Goal: Transaction & Acquisition: Purchase product/service

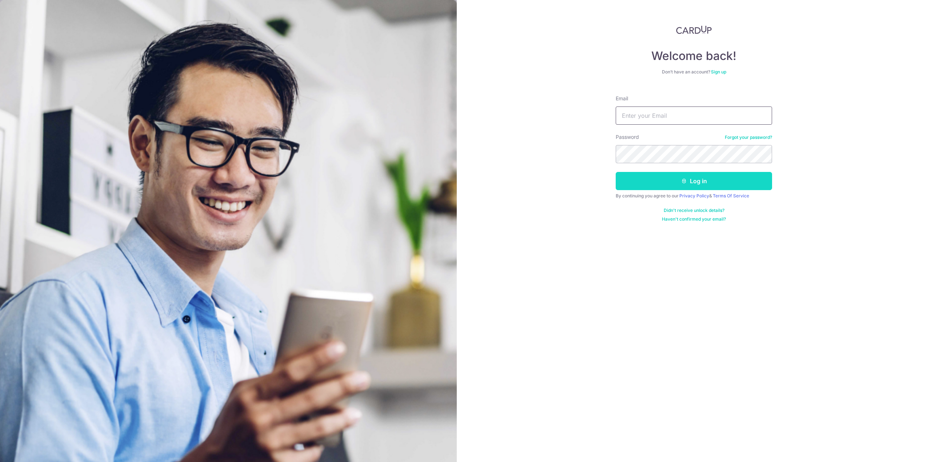
type input "[EMAIL_ADDRESS][DOMAIN_NAME]"
click at [677, 181] on button "Log in" at bounding box center [693, 181] width 156 height 18
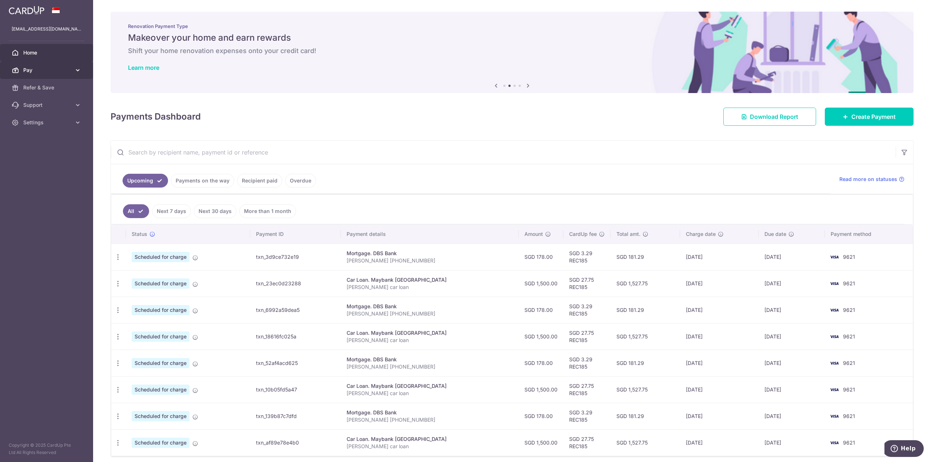
click at [78, 73] on icon at bounding box center [77, 70] width 7 height 7
click at [78, 72] on icon at bounding box center [77, 70] width 7 height 7
click at [30, 70] on span "Pay" at bounding box center [47, 70] width 48 height 7
click at [40, 91] on span "Payments" at bounding box center [47, 87] width 48 height 7
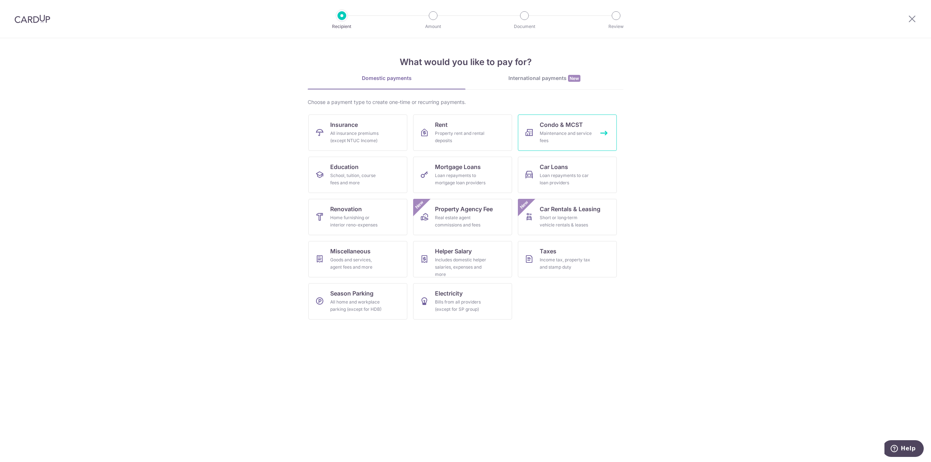
click at [557, 125] on span "Condo & MCST" at bounding box center [560, 124] width 43 height 9
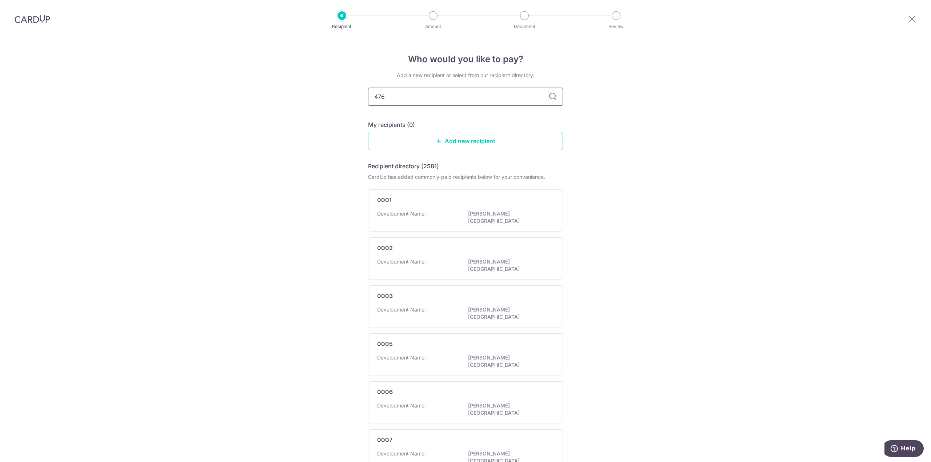
type input "4766"
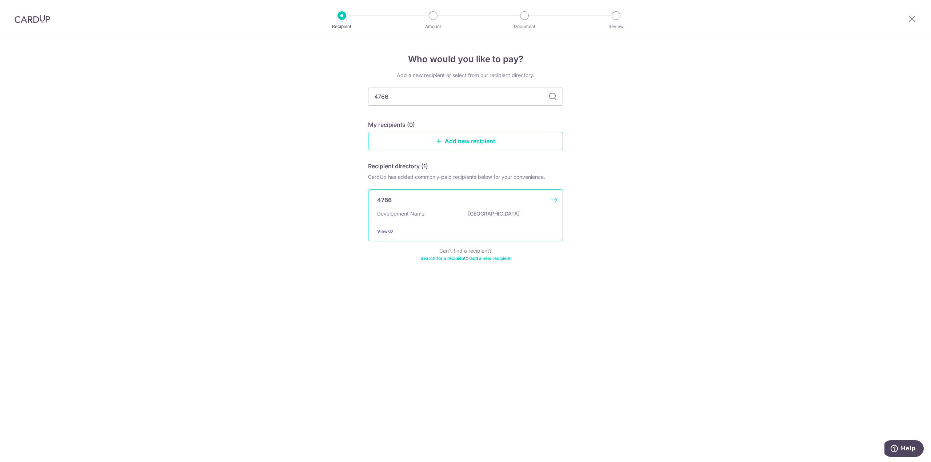
click at [478, 213] on p "Grandeur Park Residences" at bounding box center [508, 213] width 81 height 7
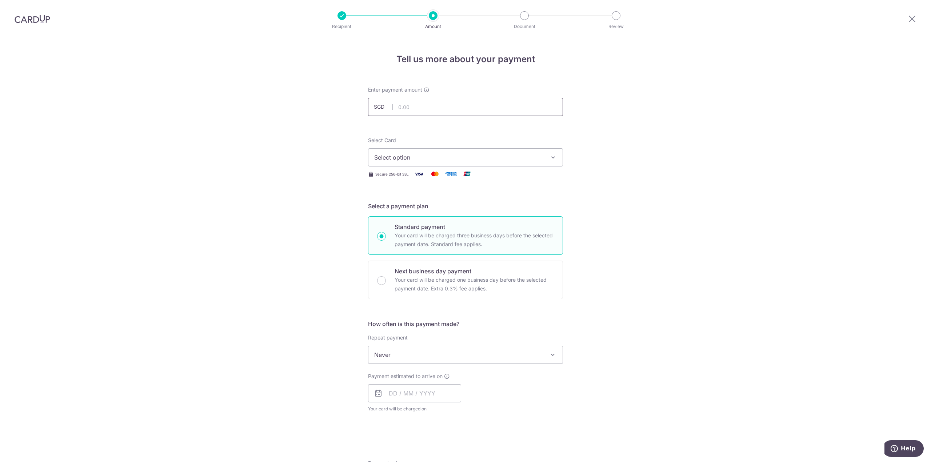
click at [429, 108] on input "text" at bounding box center [465, 107] width 195 height 18
type input "1,010.82"
click at [260, 153] on div "Tell us more about your payment Enter payment amount SGD 1,010.82 1010.82 Selec…" at bounding box center [465, 367] width 931 height 658
click at [485, 155] on span "Select option" at bounding box center [458, 157] width 169 height 9
click at [419, 226] on span "**** 9621" at bounding box center [465, 226] width 182 height 9
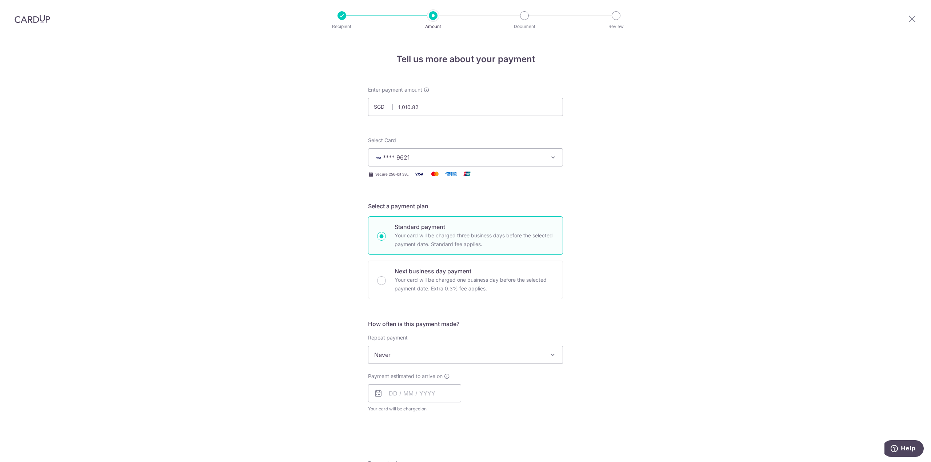
click at [290, 205] on div "Tell us more about your payment Enter payment amount SGD 1,010.82 1010.82 Selec…" at bounding box center [465, 367] width 931 height 658
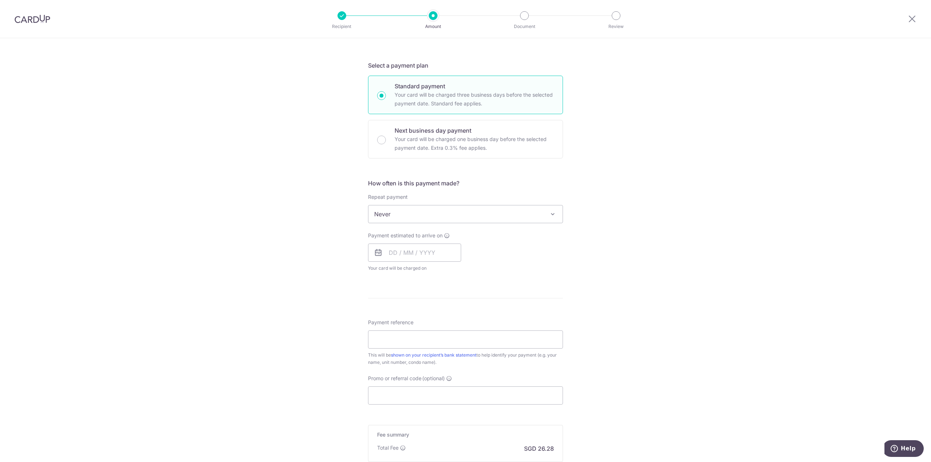
scroll to position [182, 0]
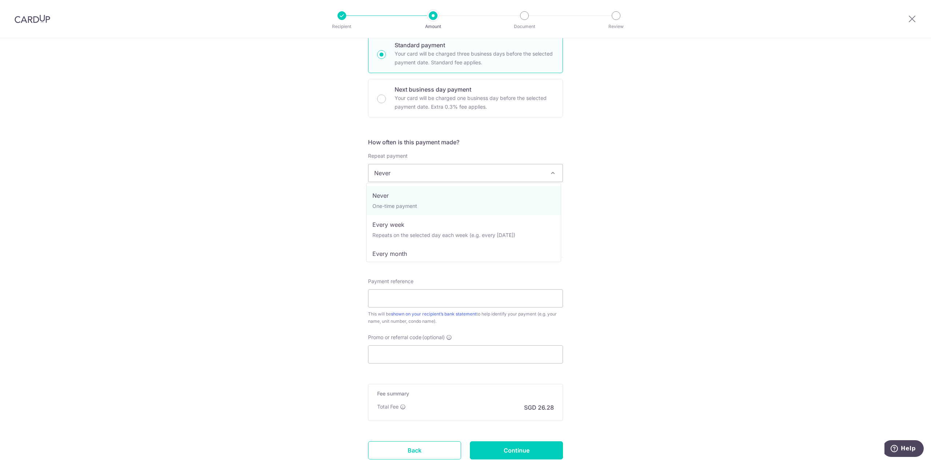
click at [427, 169] on span "Never" at bounding box center [465, 172] width 194 height 17
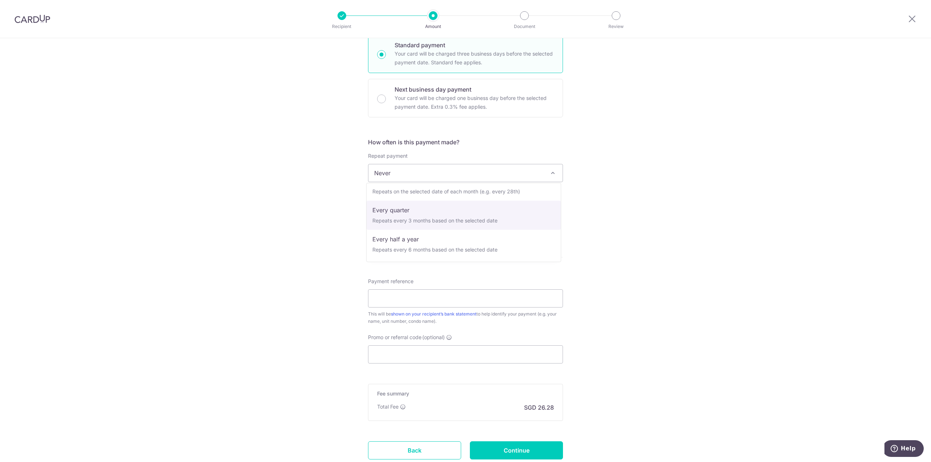
select select "4"
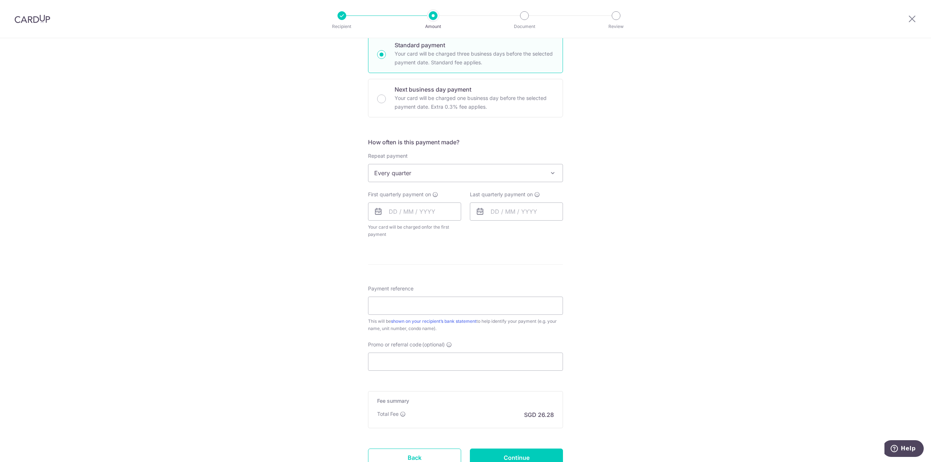
click at [255, 200] on div "Tell us more about your payment Enter payment amount SGD 1,010.82 1010.82 Selec…" at bounding box center [465, 188] width 931 height 665
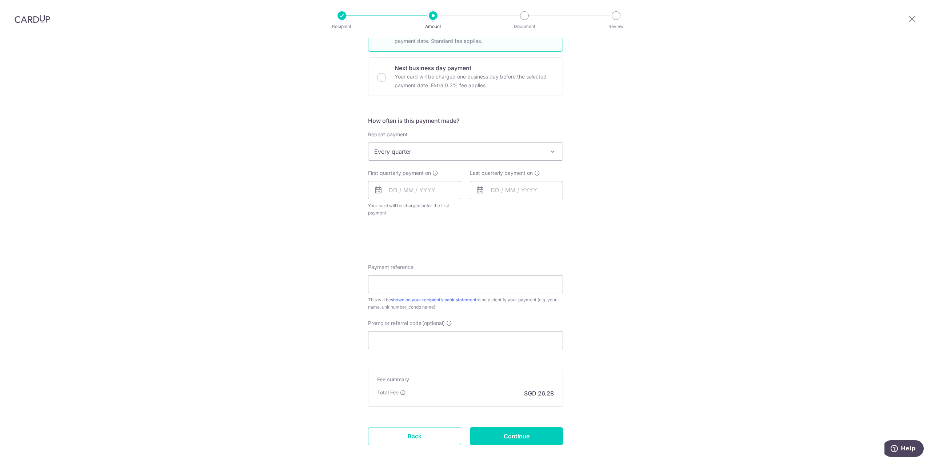
scroll to position [218, 0]
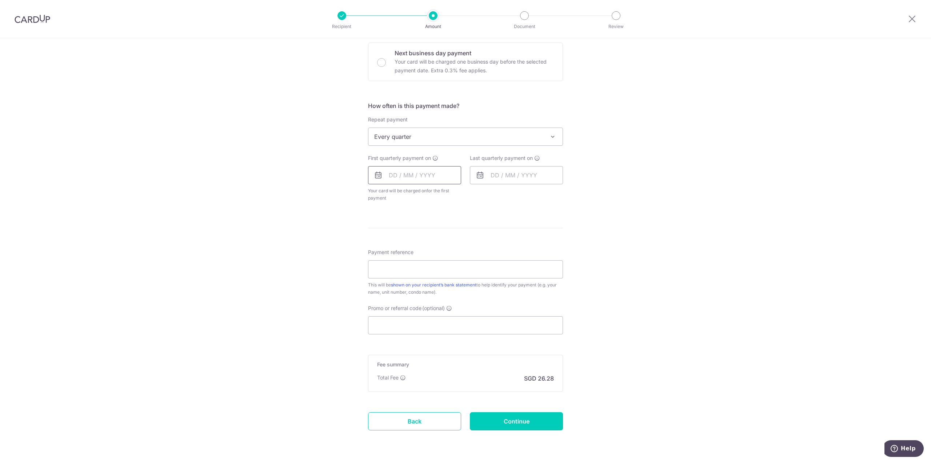
click at [430, 175] on input "text" at bounding box center [414, 175] width 93 height 18
click at [412, 270] on link "21" at bounding box center [412, 271] width 12 height 12
type input "[DATE]"
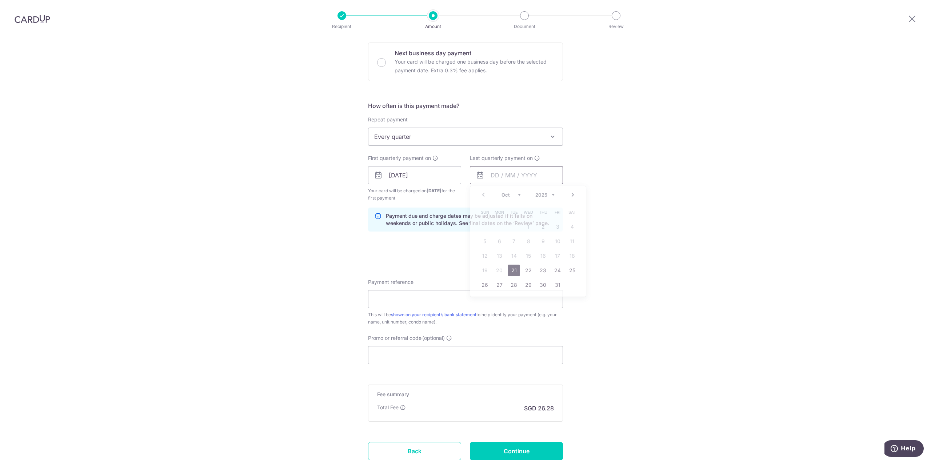
click at [504, 173] on input "text" at bounding box center [516, 175] width 93 height 18
click at [570, 194] on link "Next" at bounding box center [572, 194] width 9 height 9
click at [246, 204] on div "Tell us more about your payment Enter payment amount SGD 1,010.82 1010.82 Selec…" at bounding box center [465, 167] width 931 height 695
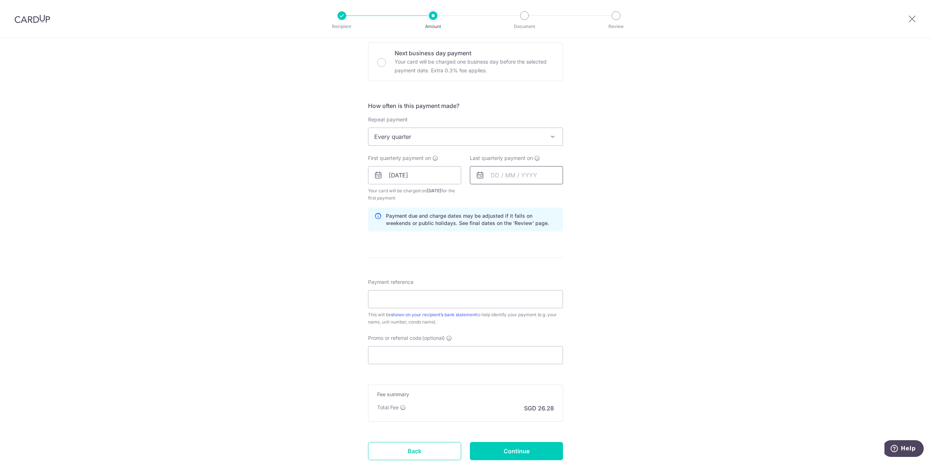
click at [534, 175] on input "text" at bounding box center [516, 175] width 93 height 18
click at [571, 196] on link "Next" at bounding box center [572, 194] width 9 height 9
click at [525, 269] on link "21" at bounding box center [528, 271] width 12 height 12
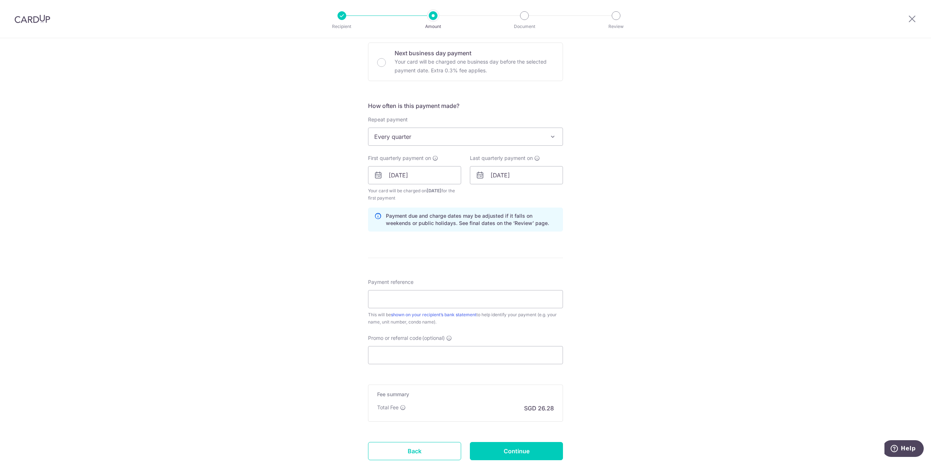
click at [659, 236] on div "Tell us more about your payment Enter payment amount SGD 1,010.82 1010.82 Selec…" at bounding box center [465, 167] width 931 height 695
click at [539, 172] on input "[DATE]" at bounding box center [516, 175] width 93 height 18
click at [557, 269] on link "23" at bounding box center [557, 271] width 12 height 12
type input "23/01/2026"
click at [653, 228] on div "Tell us more about your payment Enter payment amount SGD 1,010.82 1010.82 Selec…" at bounding box center [465, 167] width 931 height 695
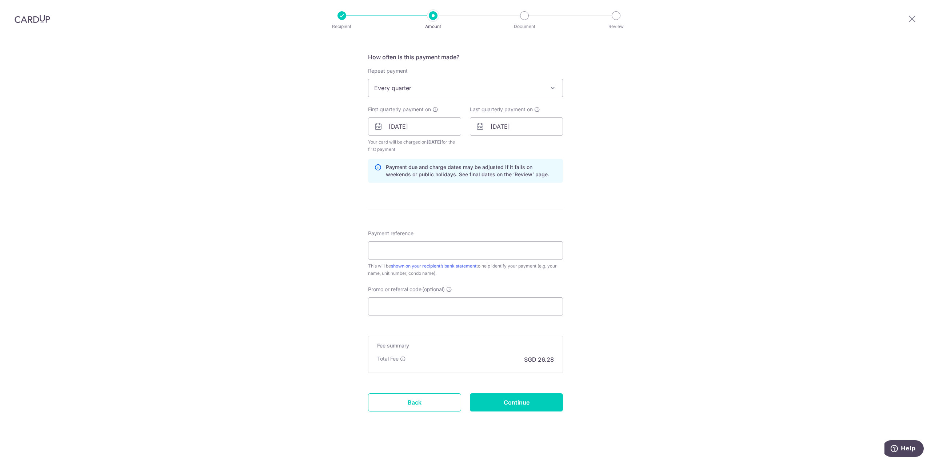
scroll to position [269, 0]
click at [439, 245] on input "Payment reference" at bounding box center [465, 248] width 195 height 18
click at [426, 250] on input "Payment reference" at bounding box center [465, 248] width 195 height 18
type input "BLK3 07-21"
click at [274, 268] on div "Tell us more about your payment Enter payment amount SGD 1,010.82 1010.82 Selec…" at bounding box center [465, 116] width 931 height 695
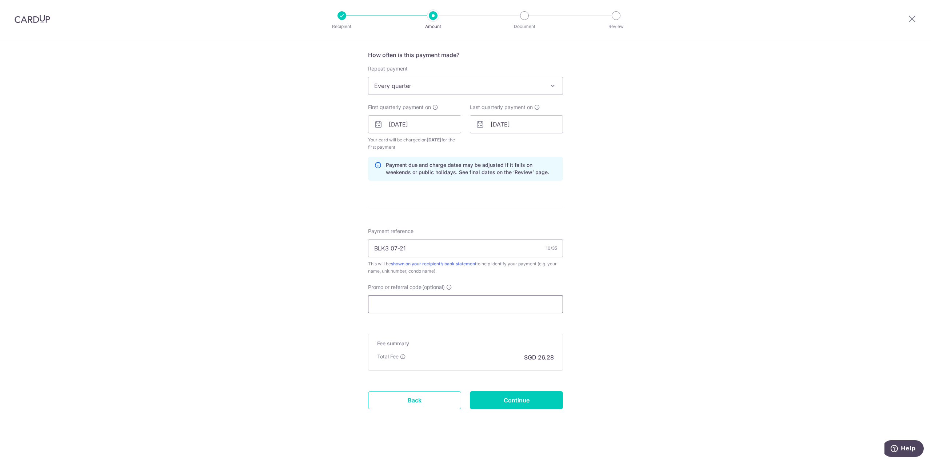
click at [423, 301] on input "Promo or referral code (optional)" at bounding box center [465, 304] width 195 height 18
paste input "REC185"
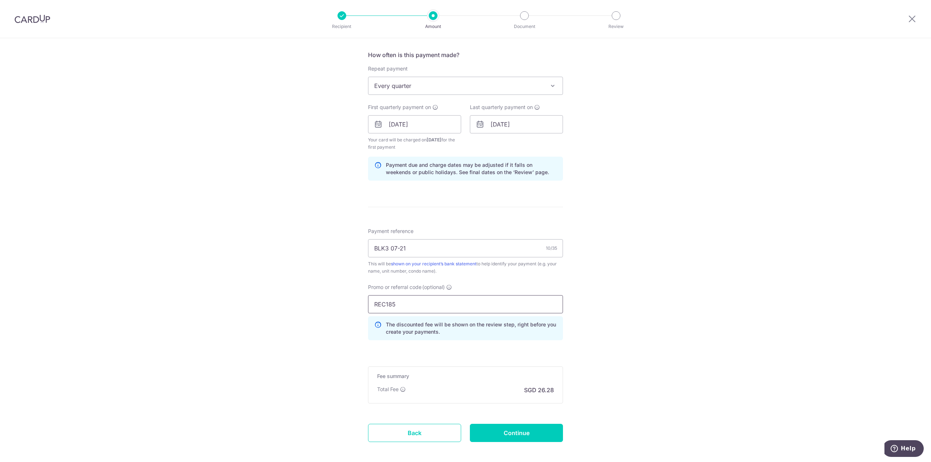
type input "REC185"
click at [707, 304] on div "Tell us more about your payment Enter payment amount SGD 1,010.82 1010.82 Selec…" at bounding box center [465, 132] width 931 height 727
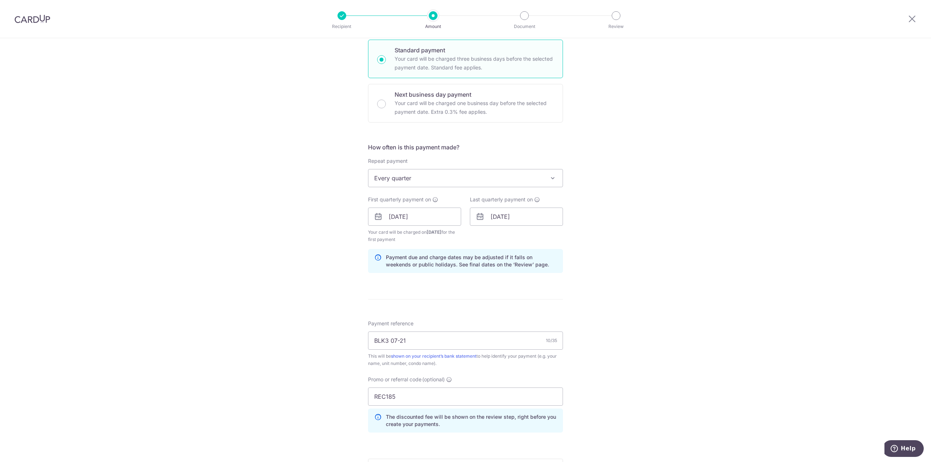
scroll to position [291, 0]
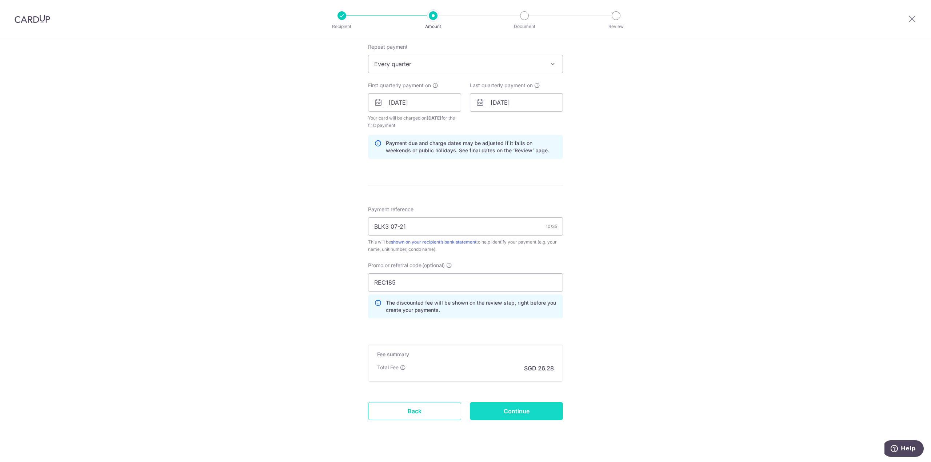
click at [519, 413] on input "Continue" at bounding box center [516, 411] width 93 height 18
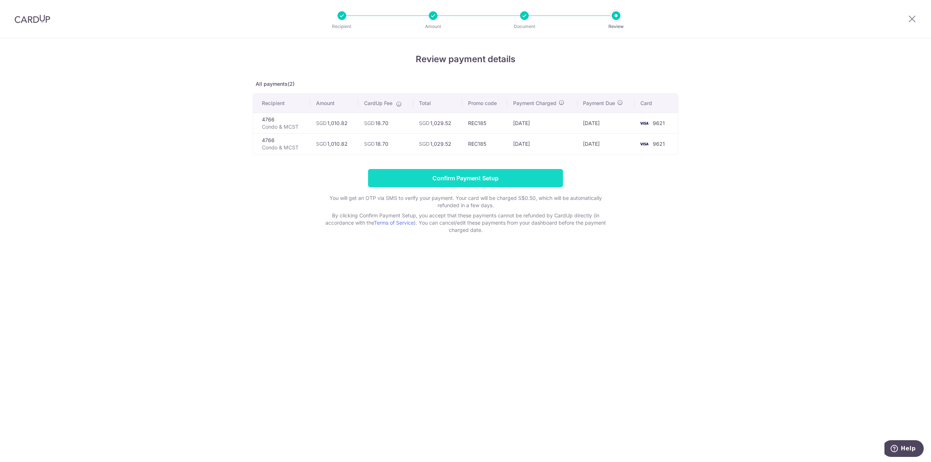
click at [447, 178] on input "Confirm Payment Setup" at bounding box center [465, 178] width 195 height 18
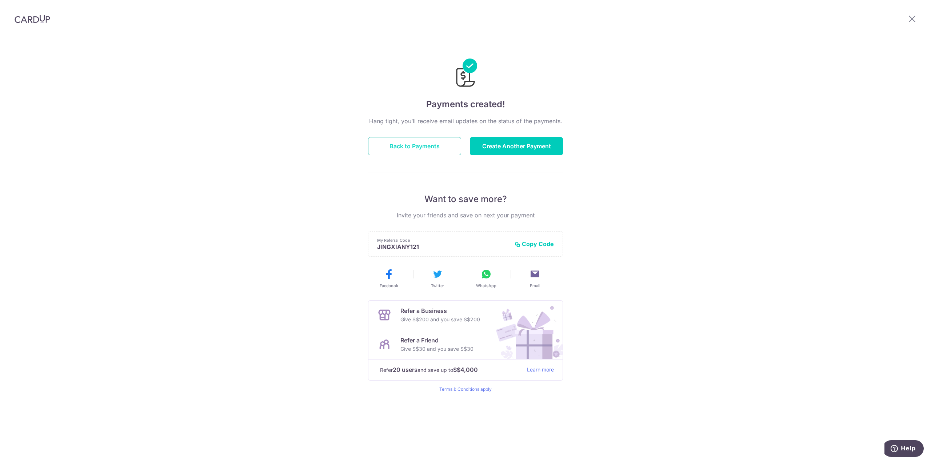
click at [421, 149] on button "Back to Payments" at bounding box center [414, 146] width 93 height 18
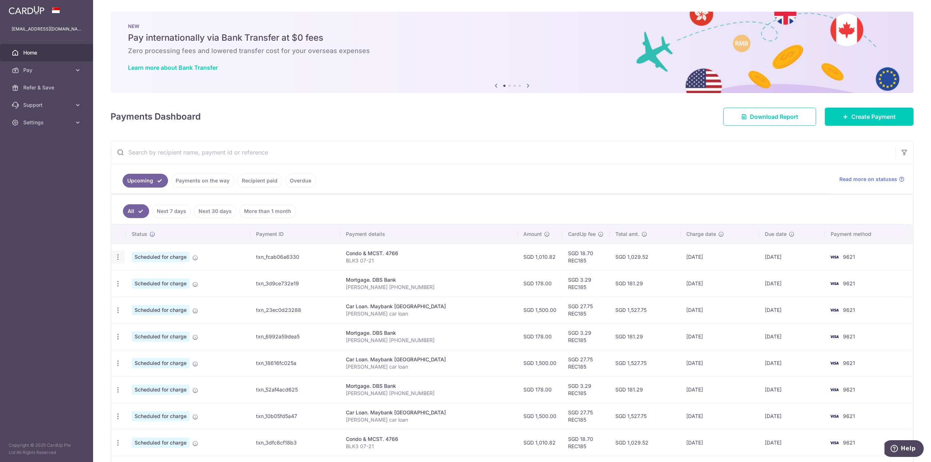
click at [119, 257] on icon "button" at bounding box center [118, 257] width 8 height 8
click at [222, 256] on td "Scheduled for charge" at bounding box center [188, 257] width 124 height 27
click at [193, 255] on icon at bounding box center [195, 258] width 6 height 6
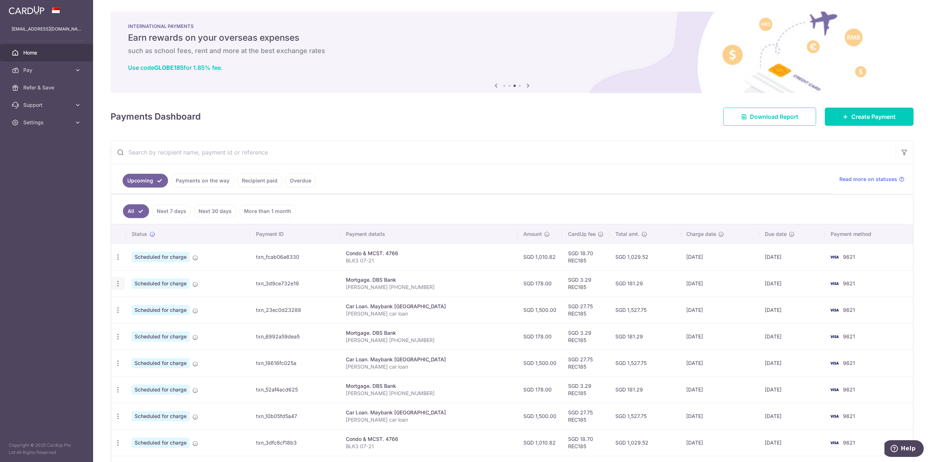
click at [118, 280] on icon "button" at bounding box center [118, 284] width 8 height 8
click at [196, 284] on icon at bounding box center [195, 284] width 6 height 6
click at [196, 282] on icon at bounding box center [195, 284] width 6 height 6
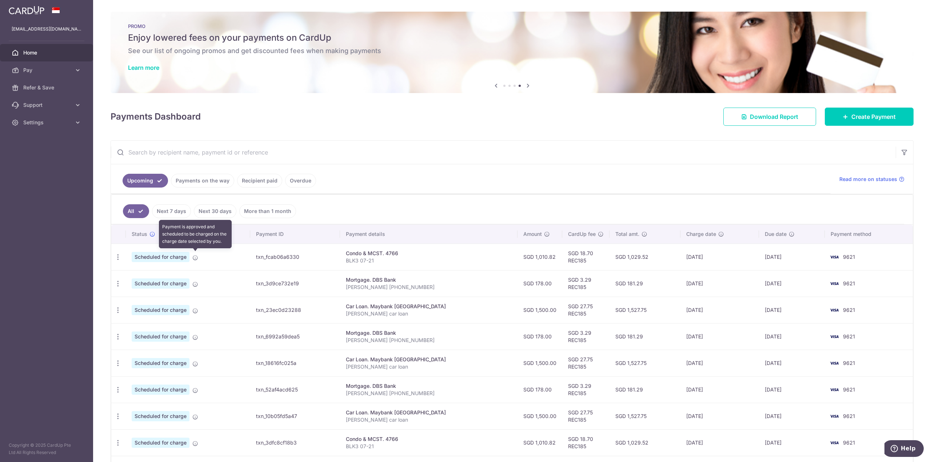
click at [197, 255] on icon at bounding box center [195, 258] width 6 height 6
click at [265, 181] on link "Recipient paid" at bounding box center [259, 181] width 45 height 14
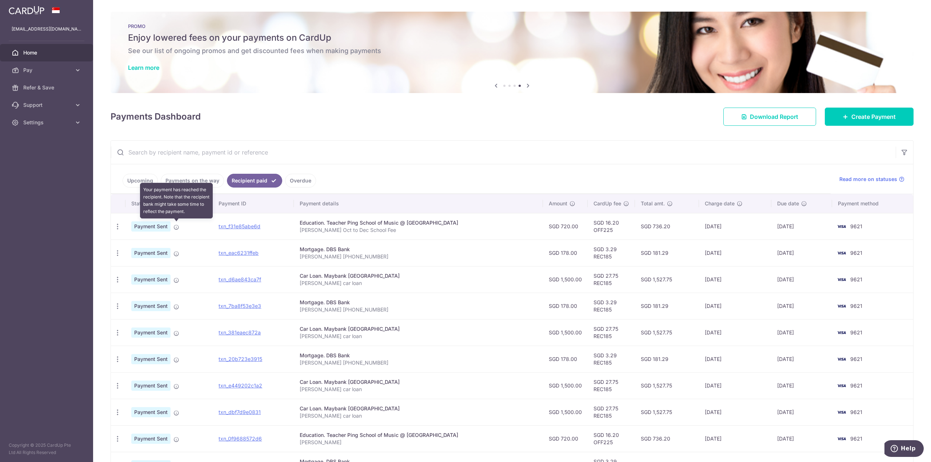
click at [178, 225] on icon at bounding box center [176, 227] width 6 height 6
click at [120, 225] on icon "button" at bounding box center [118, 227] width 8 height 8
click at [155, 245] on span "PDF Receipt" at bounding box center [156, 246] width 49 height 7
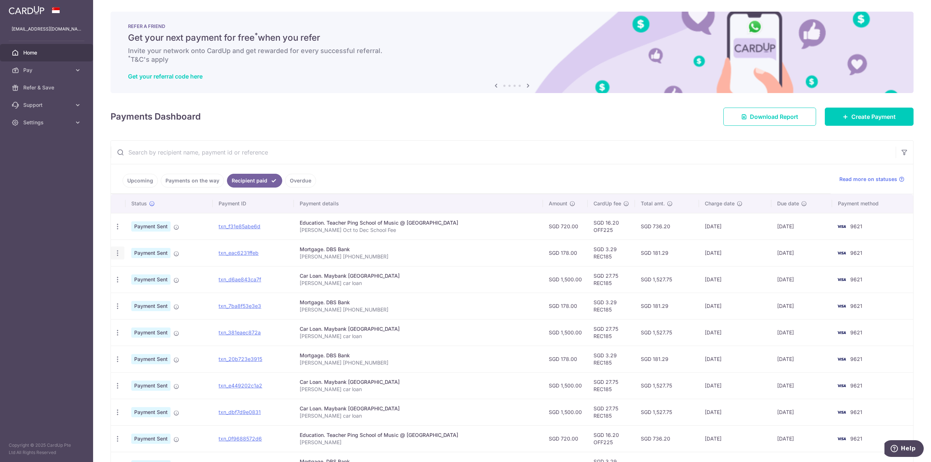
click at [119, 251] on icon "button" at bounding box center [118, 253] width 8 height 8
click at [142, 269] on span "PDF Receipt" at bounding box center [156, 272] width 49 height 7
click at [197, 181] on link "Payments on the way" at bounding box center [192, 181] width 63 height 14
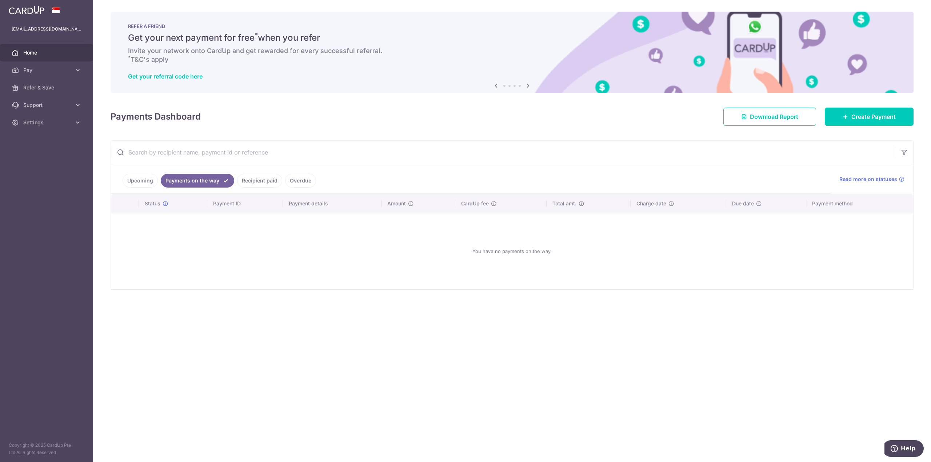
click at [299, 180] on link "Overdue" at bounding box center [300, 181] width 31 height 14
click at [248, 178] on link "Recipient paid" at bounding box center [249, 181] width 45 height 14
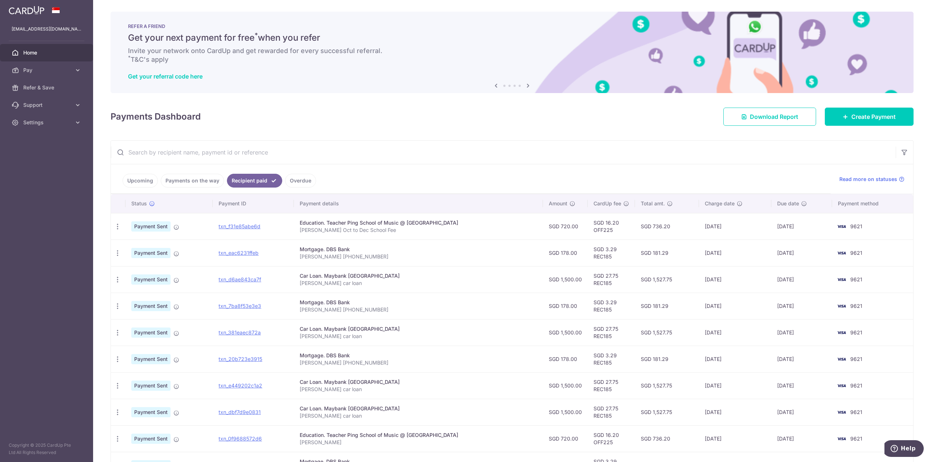
click at [140, 181] on link "Upcoming" at bounding box center [139, 181] width 35 height 14
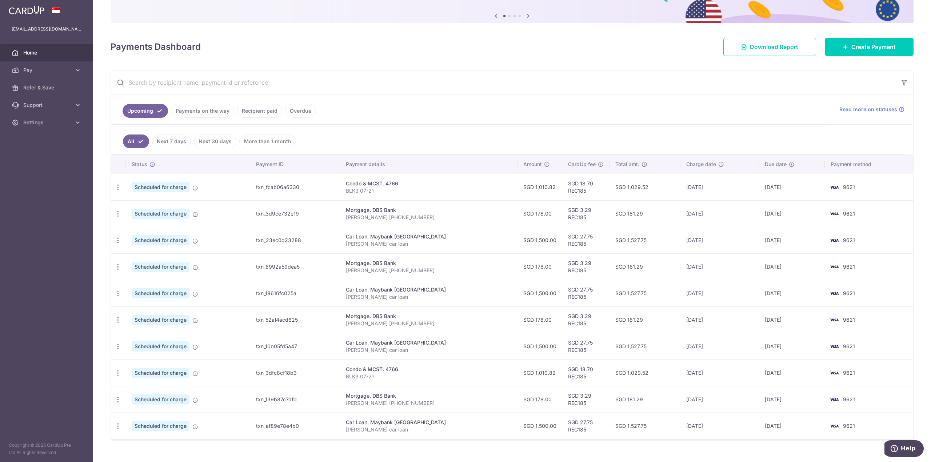
scroll to position [43, 0]
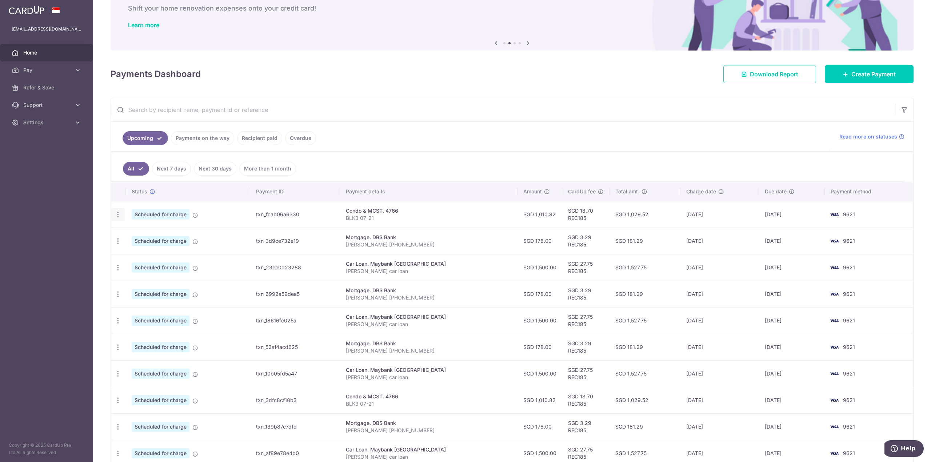
click at [115, 212] on icon "button" at bounding box center [118, 215] width 8 height 8
click at [237, 210] on td "Scheduled for charge" at bounding box center [188, 214] width 124 height 27
click at [117, 214] on icon "button" at bounding box center [118, 215] width 8 height 8
click at [138, 230] on span "Update payment" at bounding box center [156, 234] width 49 height 9
radio input "true"
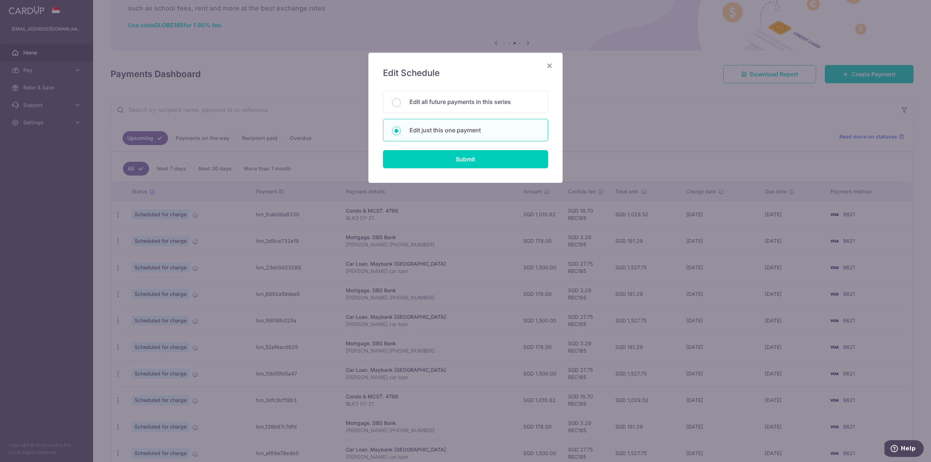
click at [550, 65] on icon "Close" at bounding box center [549, 65] width 9 height 9
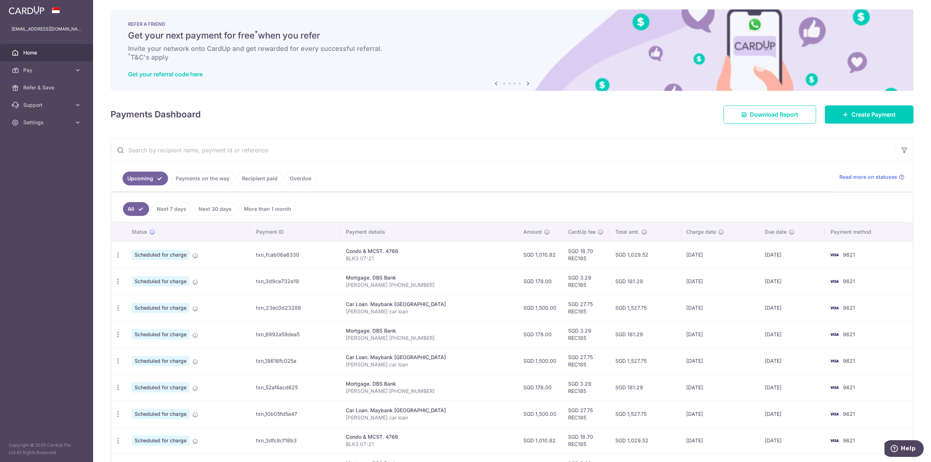
scroll to position [0, 0]
